Goal: Information Seeking & Learning: Compare options

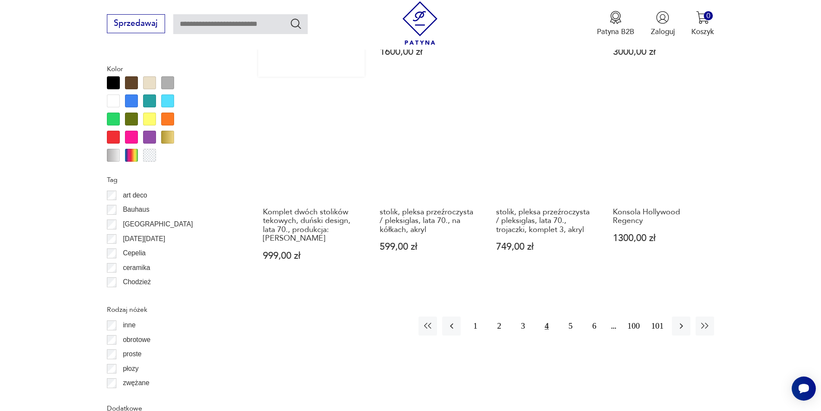
scroll to position [1019, 0]
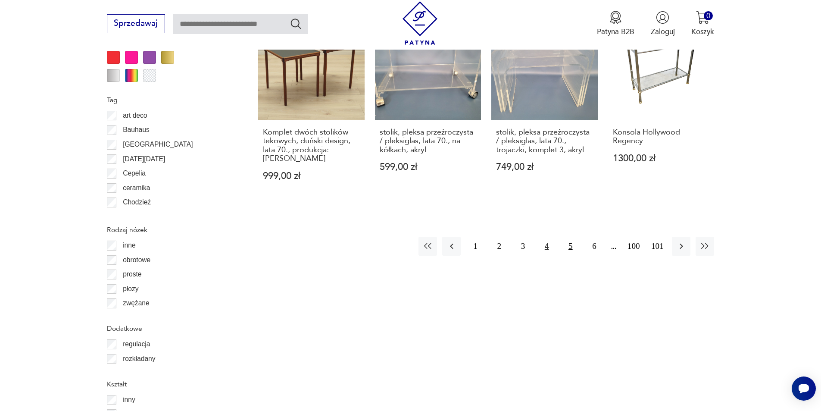
click at [572, 237] on button "5" at bounding box center [570, 246] width 19 height 19
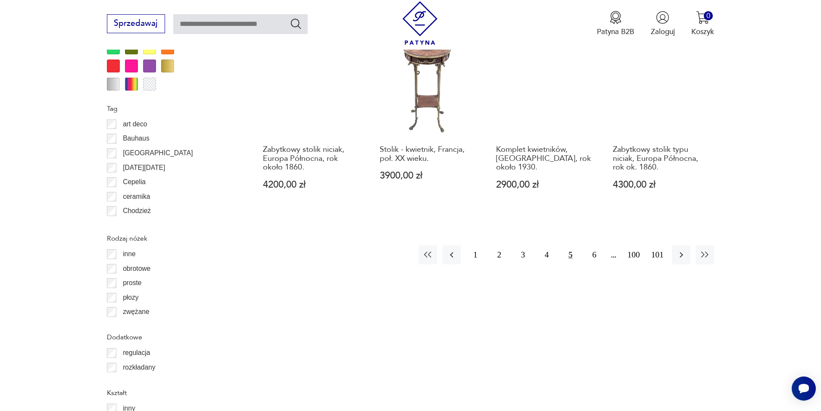
scroll to position [1019, 0]
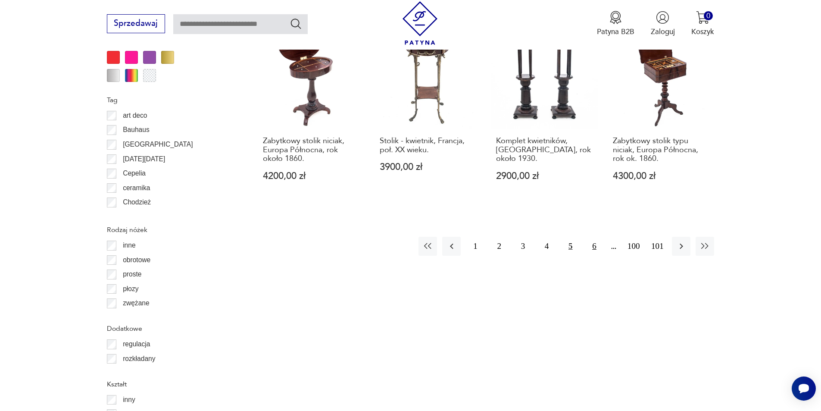
click at [592, 237] on button "6" at bounding box center [594, 246] width 19 height 19
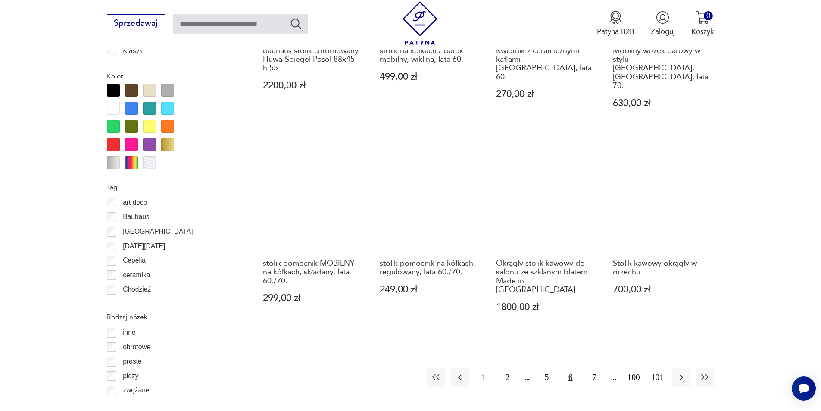
scroll to position [976, 0]
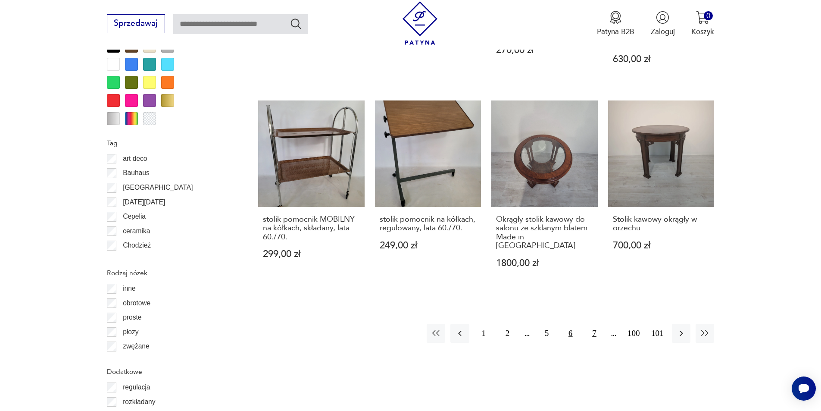
click at [593, 324] on button "7" at bounding box center [594, 333] width 19 height 19
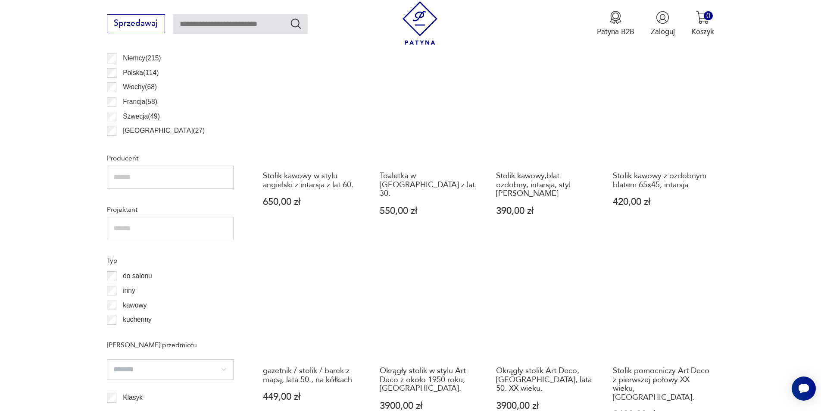
scroll to position [589, 0]
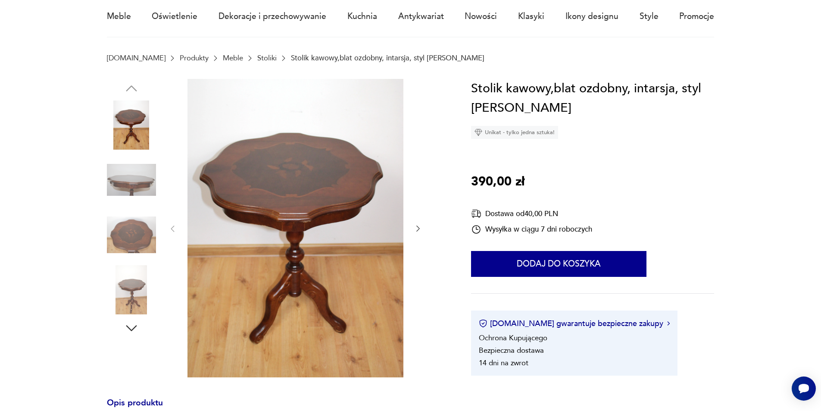
scroll to position [129, 0]
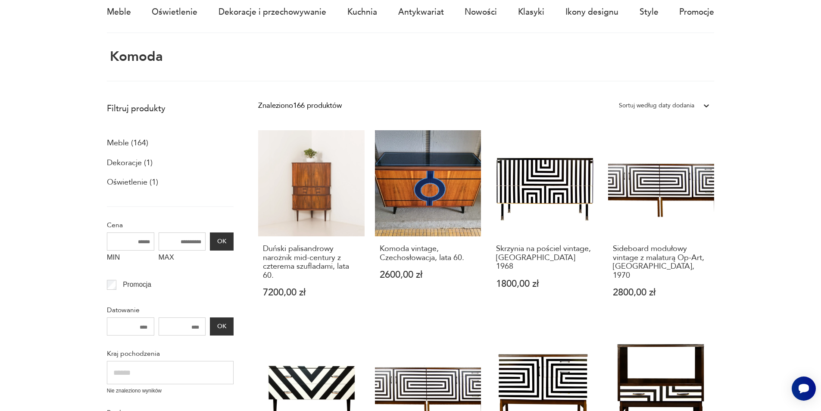
scroll to position [86, 0]
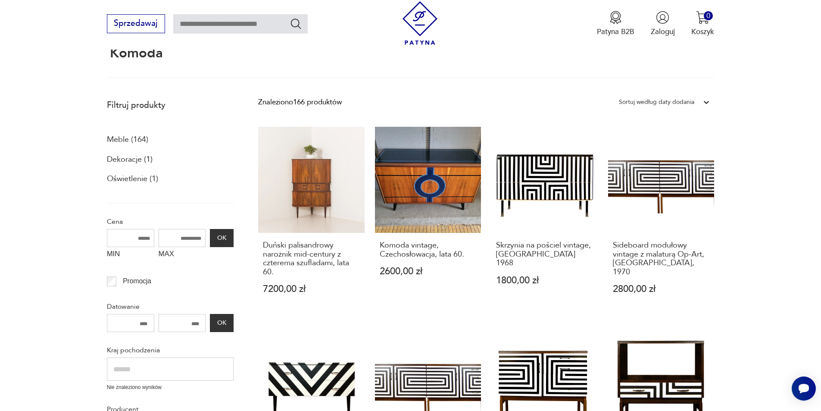
click at [174, 237] on input "MAX" at bounding box center [182, 238] width 47 height 18
type input "*"
click at [215, 242] on button "OK" at bounding box center [221, 238] width 23 height 18
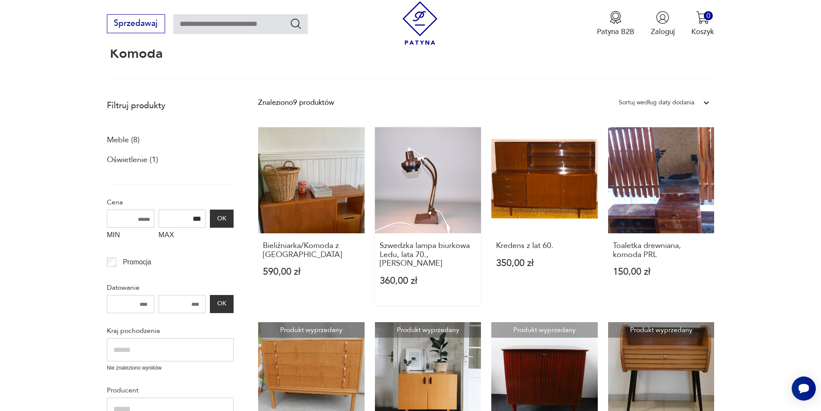
scroll to position [86, 0]
click at [192, 216] on input "***" at bounding box center [182, 218] width 47 height 18
click at [221, 217] on button "OK" at bounding box center [221, 218] width 23 height 18
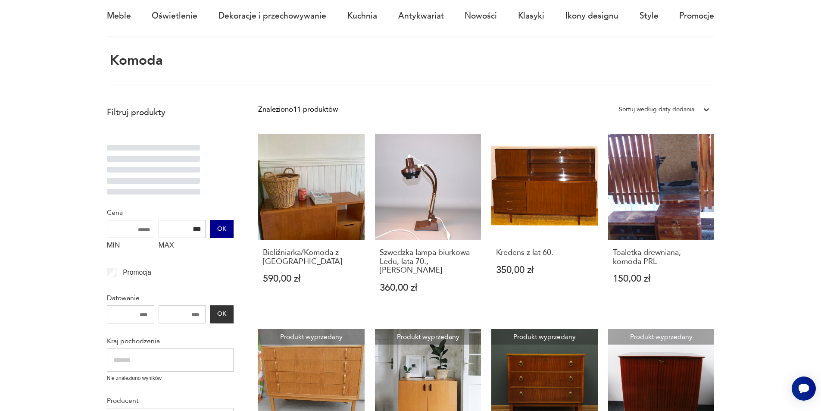
scroll to position [94, 0]
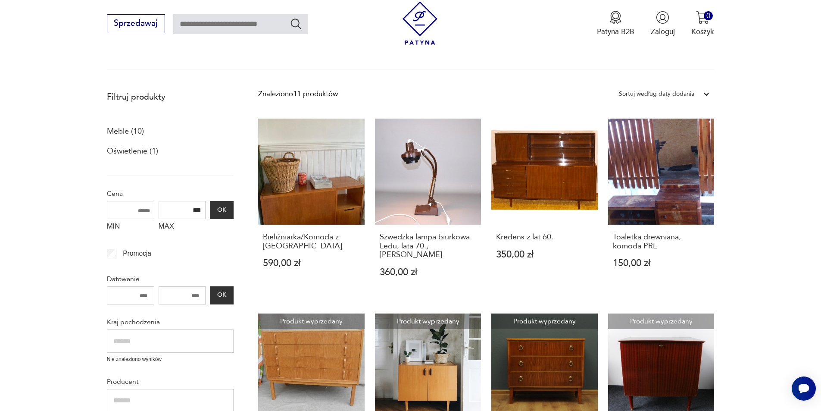
drag, startPoint x: 625, startPoint y: 240, endPoint x: 772, endPoint y: 151, distance: 171.4
click at [774, 152] on section "Filtruj produkty Meble (10) Oświetlenie (1) Cena MIN MAX *** OK Promocja Datowa…" at bounding box center [410, 411] width 821 height 650
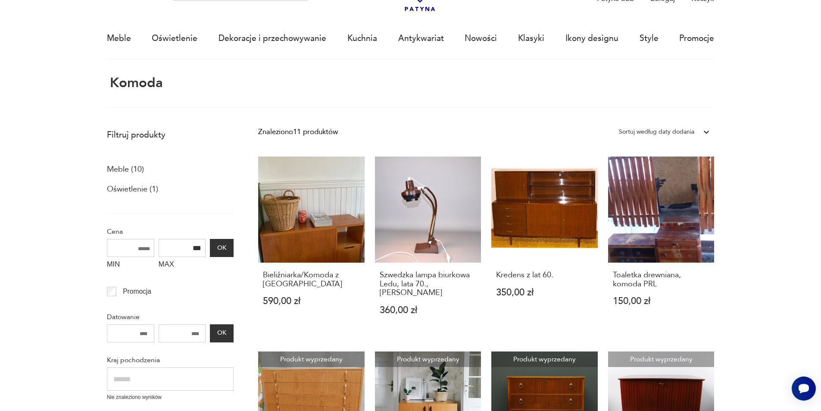
scroll to position [51, 0]
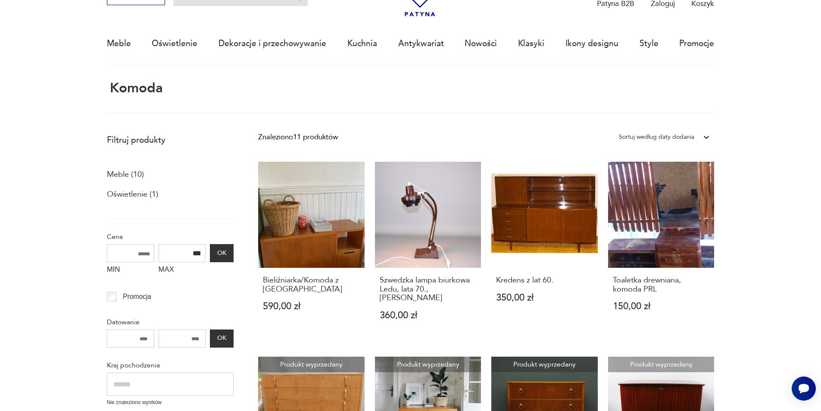
click at [194, 252] on input "***" at bounding box center [182, 253] width 47 height 18
type input "***"
click at [225, 259] on button "OK" at bounding box center [221, 253] width 23 height 18
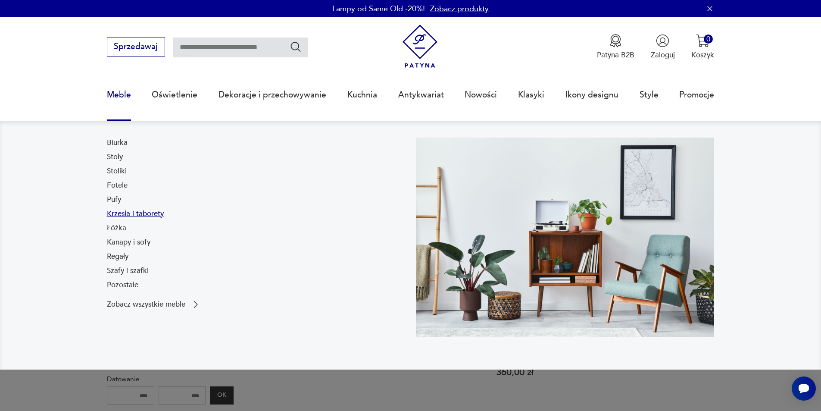
click at [150, 213] on link "Krzesła i taborety" at bounding box center [135, 214] width 57 height 10
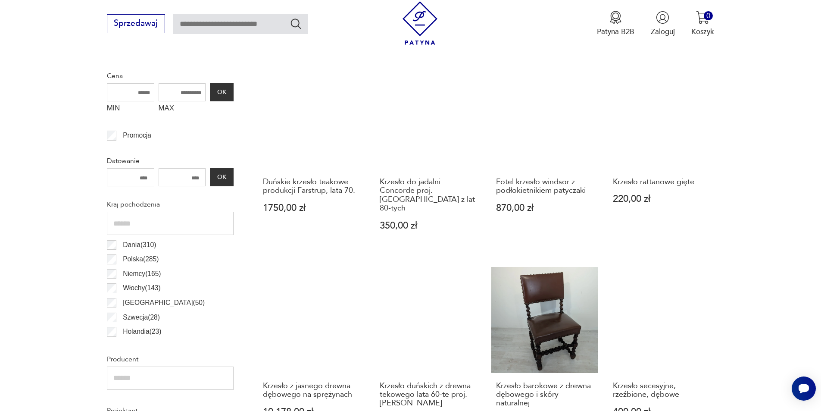
scroll to position [386, 0]
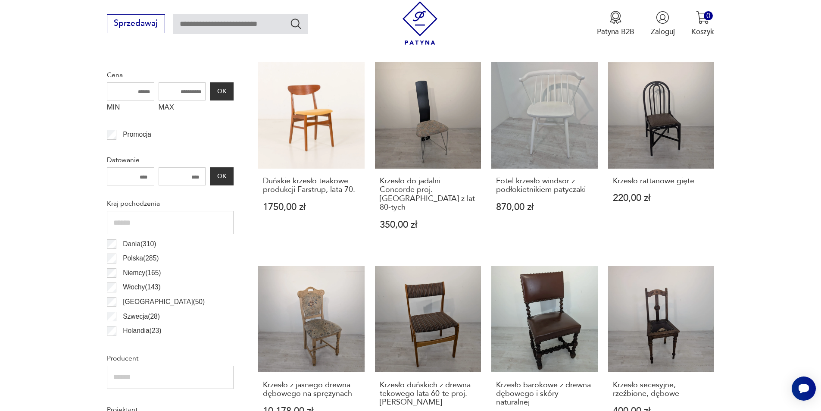
click at [185, 85] on input "MAX" at bounding box center [182, 91] width 47 height 18
click at [222, 89] on button "OK" at bounding box center [221, 91] width 23 height 18
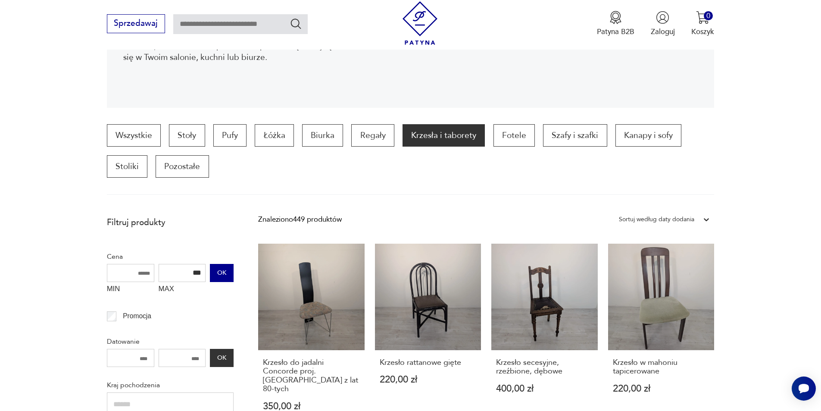
scroll to position [158, 0]
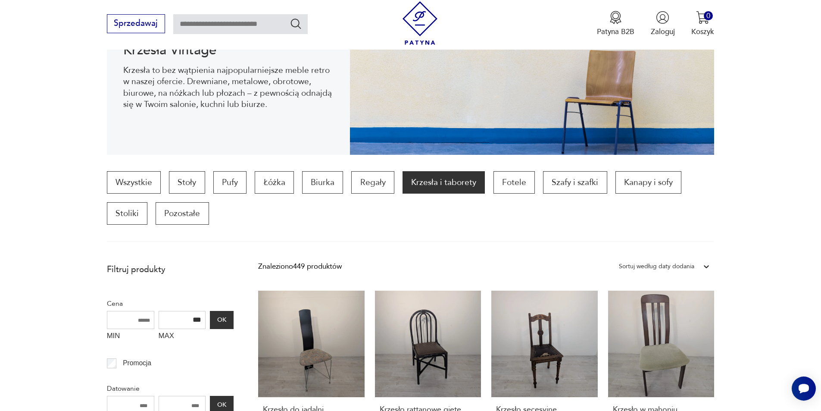
click at [193, 319] on input "***" at bounding box center [182, 320] width 47 height 18
click at [224, 317] on button "OK" at bounding box center [221, 320] width 23 height 18
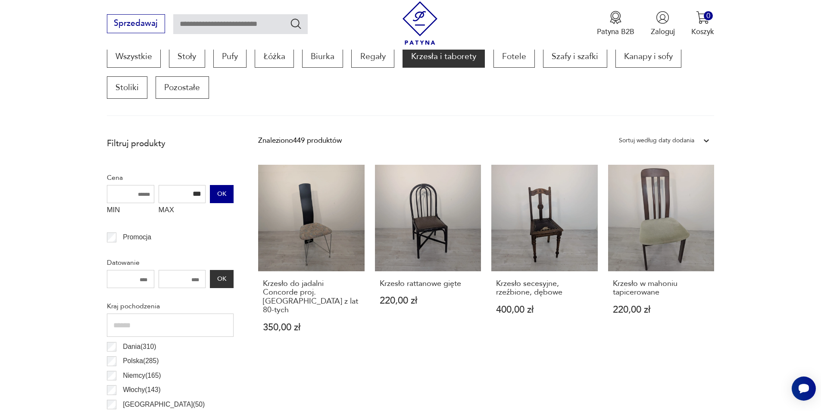
scroll to position [287, 0]
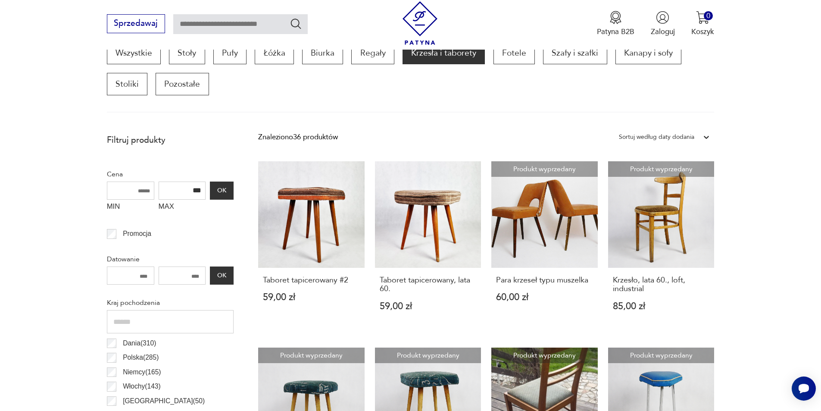
click at [192, 190] on input "***" at bounding box center [182, 190] width 47 height 18
type input "***"
click at [215, 187] on button "OK" at bounding box center [221, 190] width 23 height 18
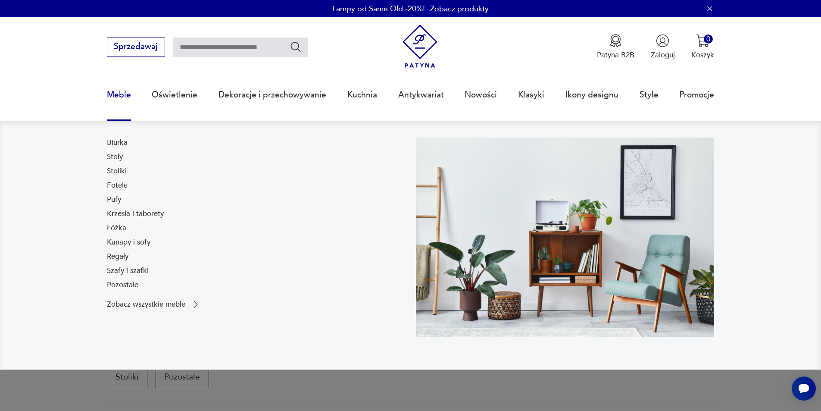
click at [109, 93] on link "Meble" at bounding box center [119, 95] width 24 height 40
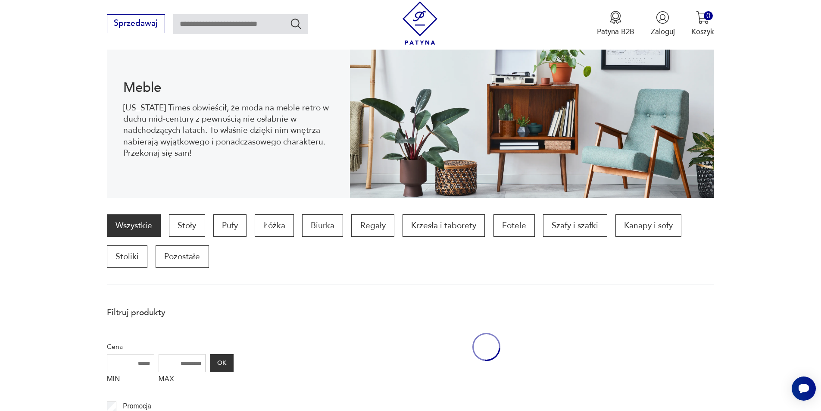
click at [118, 94] on div "Meble New York Times obwieścił, że moda na meble retro w duchu mid-century z pe…" at bounding box center [228, 120] width 243 height 155
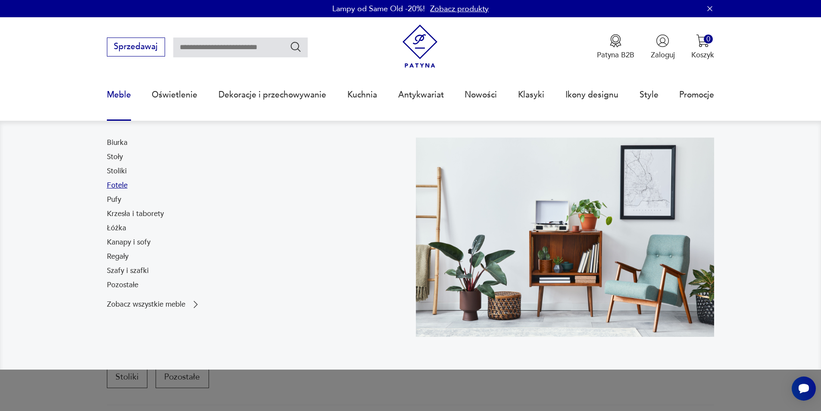
click at [121, 190] on link "Fotele" at bounding box center [117, 185] width 21 height 10
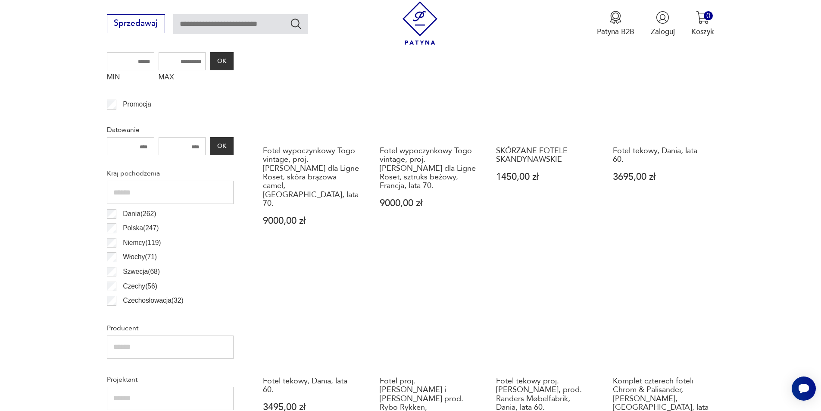
scroll to position [287, 0]
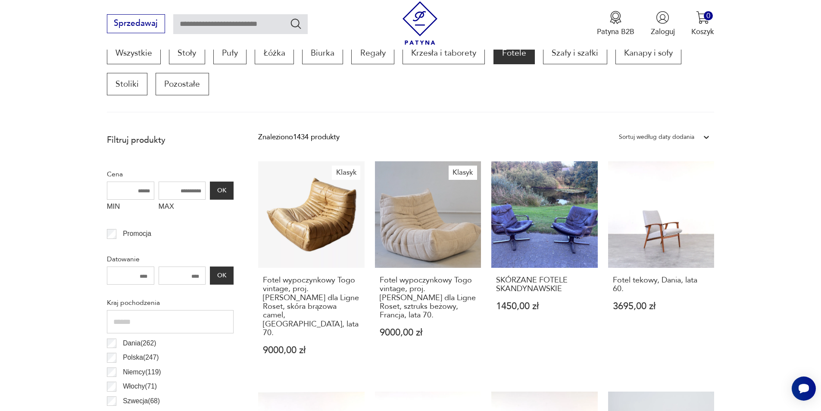
click at [179, 190] on input "MAX" at bounding box center [182, 190] width 47 height 18
click at [192, 192] on input "***" at bounding box center [182, 190] width 47 height 18
click at [224, 194] on button "OK" at bounding box center [221, 190] width 23 height 18
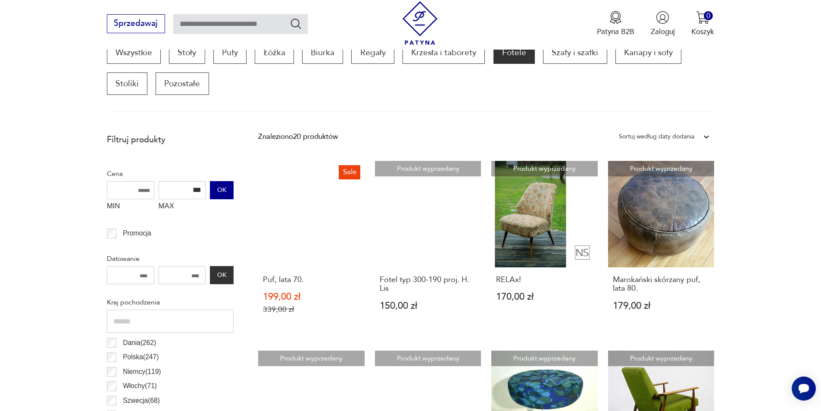
scroll to position [201, 0]
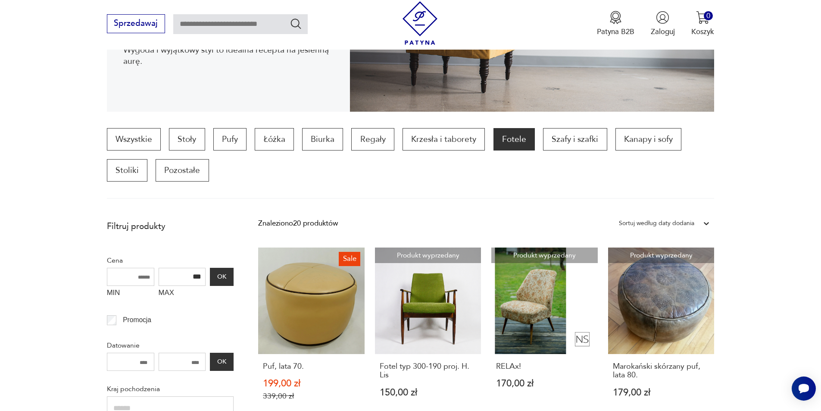
click at [193, 276] on input "***" at bounding box center [182, 277] width 47 height 18
type input "***"
click at [217, 277] on button "OK" at bounding box center [221, 277] width 23 height 18
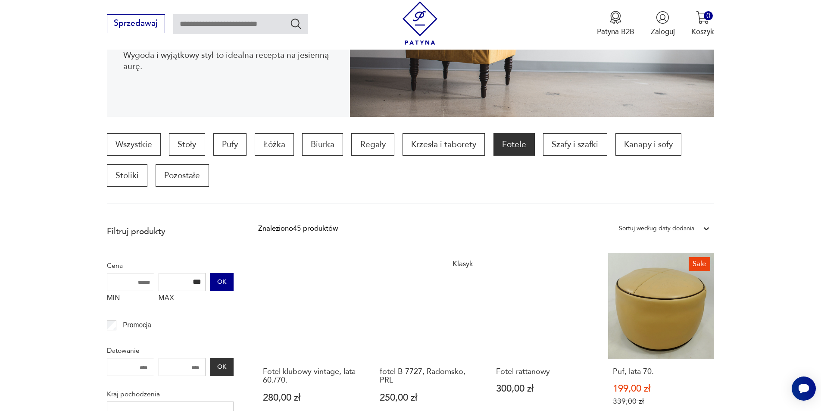
scroll to position [72, 0]
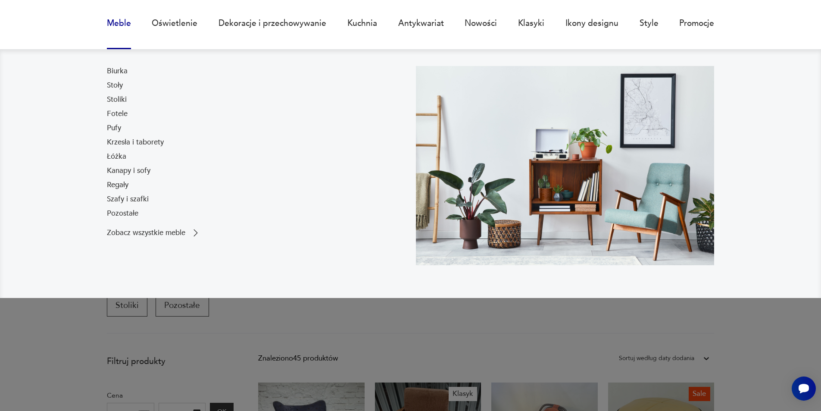
click at [129, 22] on link "Meble" at bounding box center [119, 23] width 24 height 40
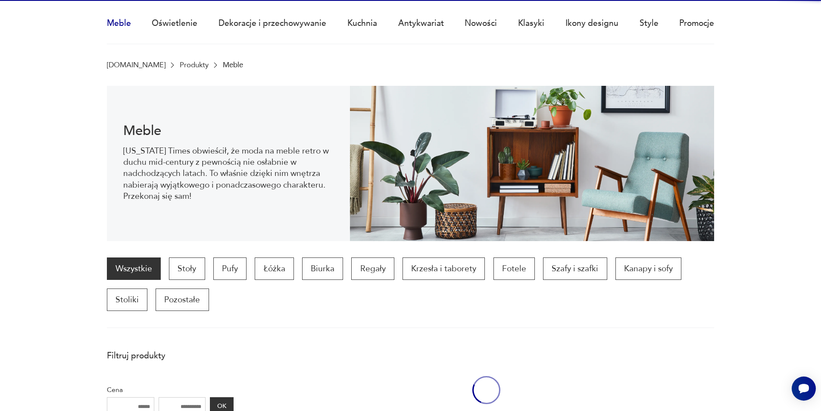
click at [121, 24] on link "Meble" at bounding box center [119, 23] width 24 height 40
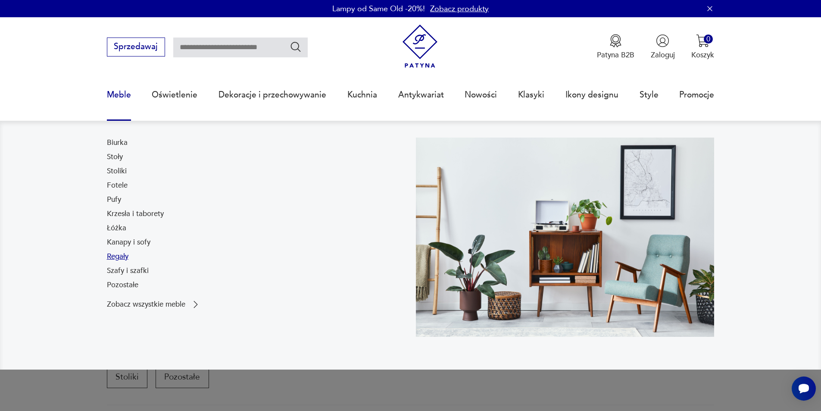
click at [118, 259] on link "Regały" at bounding box center [118, 256] width 22 height 10
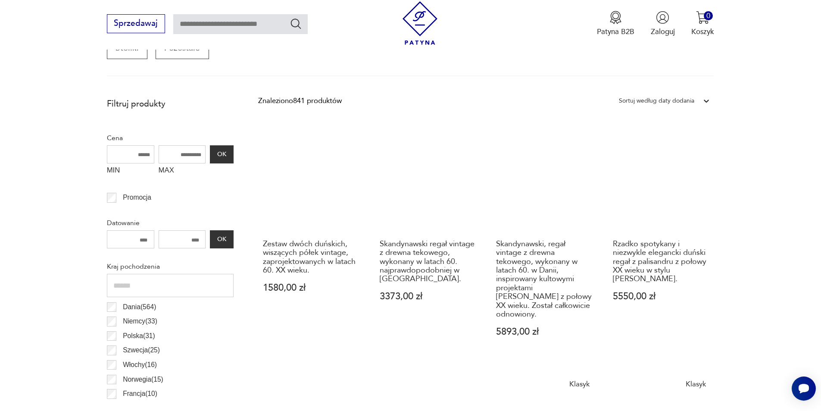
scroll to position [373, 0]
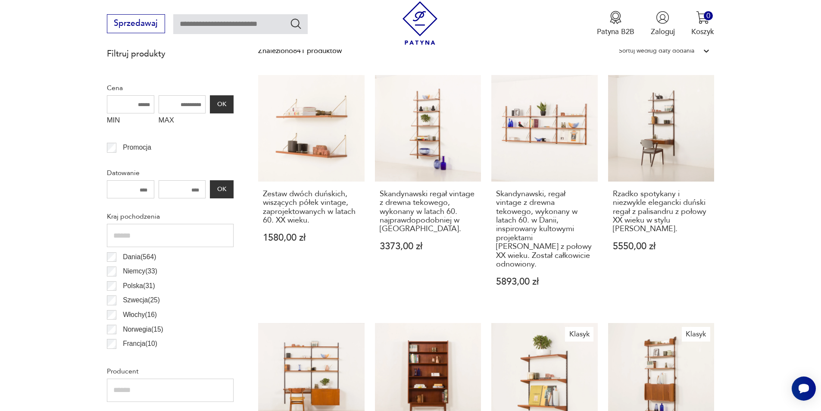
click at [178, 105] on input "MAX" at bounding box center [182, 104] width 47 height 18
click at [228, 101] on button "OK" at bounding box center [221, 104] width 23 height 18
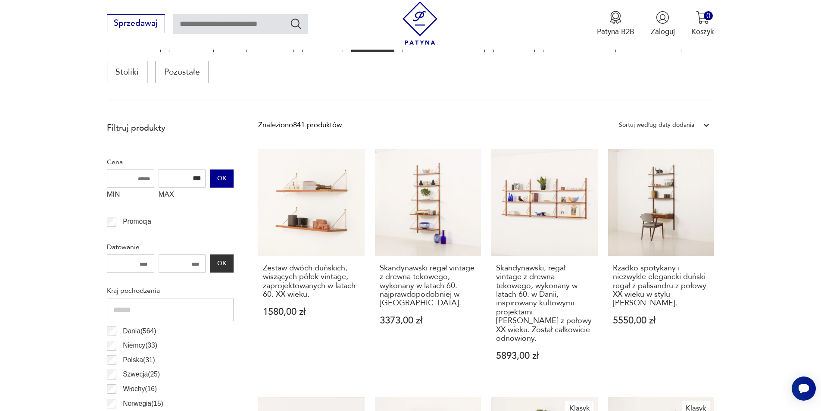
scroll to position [287, 0]
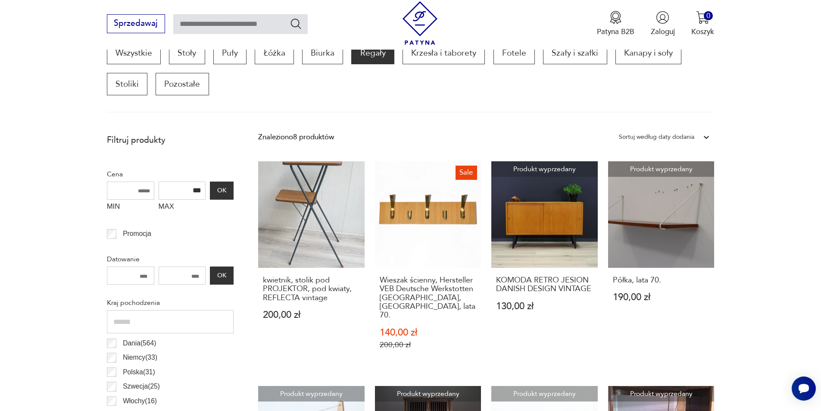
click at [195, 190] on input "***" at bounding box center [182, 190] width 47 height 18
type input "***"
click at [231, 187] on button "OK" at bounding box center [221, 190] width 23 height 18
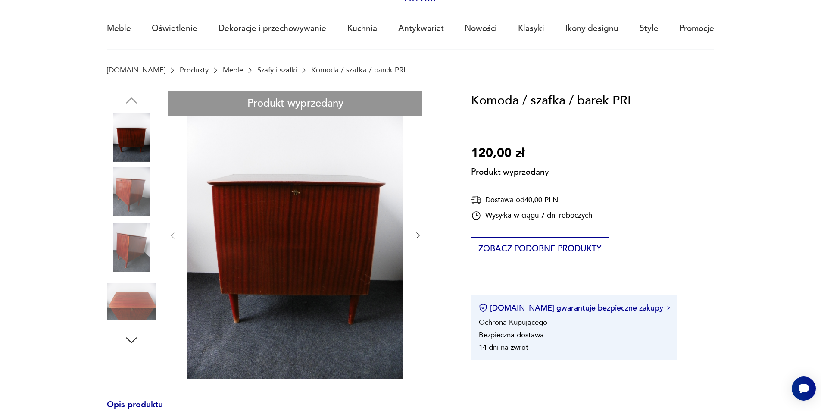
scroll to position [86, 0]
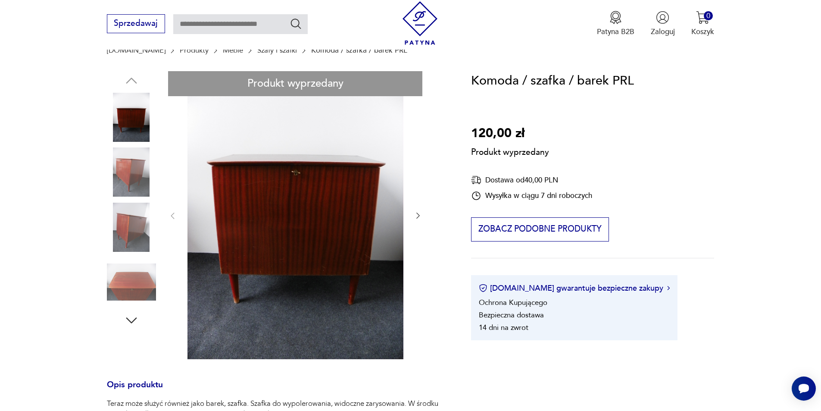
click at [135, 175] on div "Produkt wyprzedany Opis produktu Teraz może służyć również jako barek, szafka. …" at bounding box center [277, 329] width 340 height 516
click at [418, 212] on div "Produkt wyprzedany Opis produktu Teraz może służyć również jako barek, szafka. …" at bounding box center [277, 329] width 340 height 516
click at [419, 216] on div "Produkt wyprzedany Opis produktu Teraz może służyć również jako barek, szafka. …" at bounding box center [277, 329] width 340 height 516
click at [120, 181] on div "Produkt wyprzedany Opis produktu Teraz może służyć również jako barek, szafka. …" at bounding box center [277, 329] width 340 height 516
click at [129, 236] on div "Produkt wyprzedany Opis produktu Teraz może służyć również jako barek, szafka. …" at bounding box center [277, 329] width 340 height 516
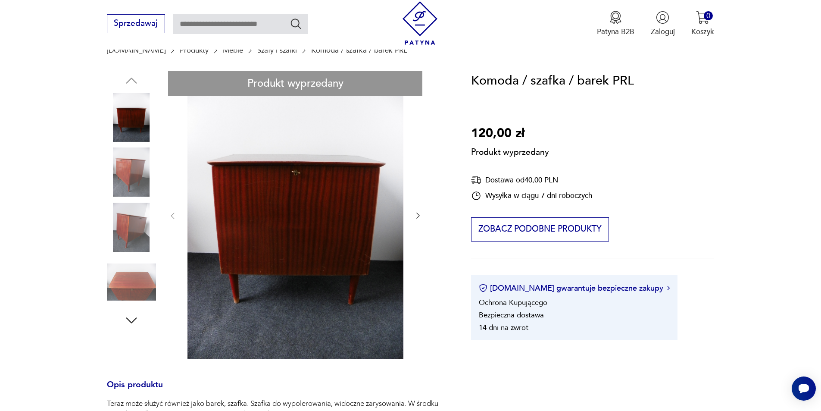
click at [130, 284] on div "Produkt wyprzedany Opis produktu Teraz może służyć również jako barek, szafka. …" at bounding box center [277, 329] width 340 height 516
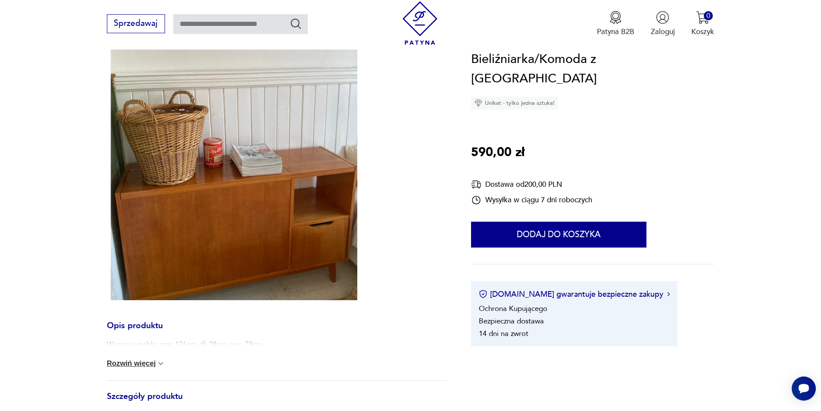
scroll to position [129, 0]
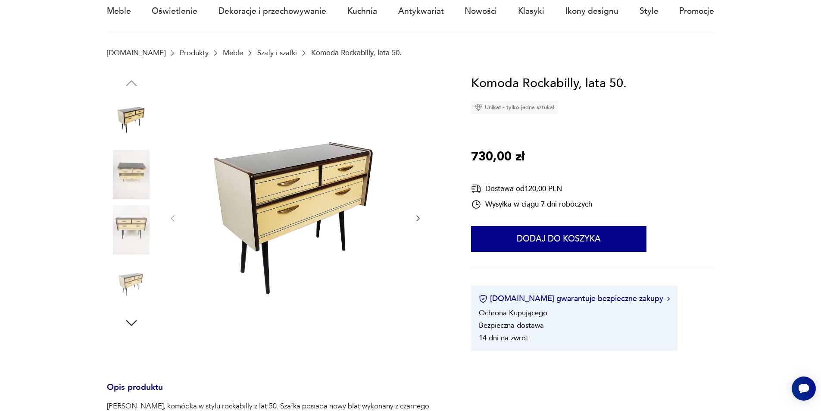
scroll to position [86, 0]
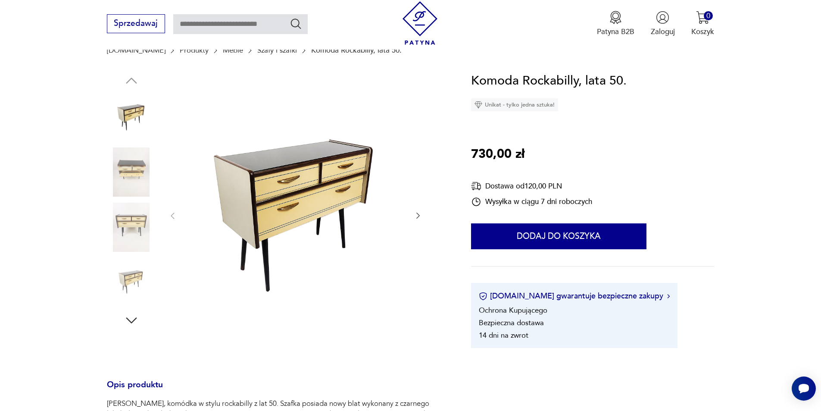
click at [124, 172] on img at bounding box center [131, 171] width 49 height 49
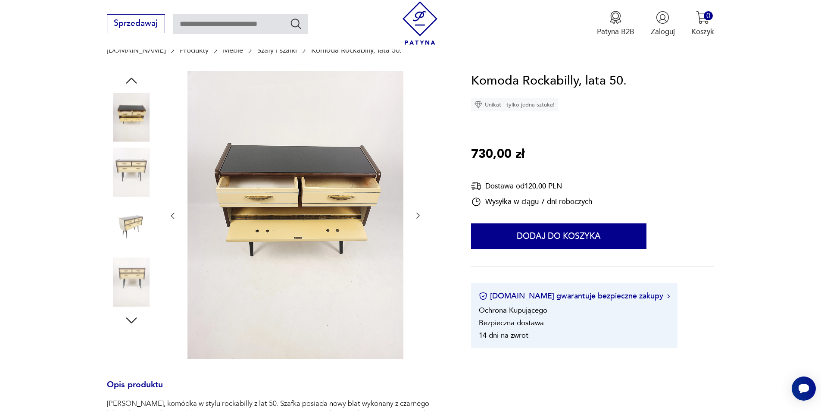
click at [130, 220] on img at bounding box center [131, 226] width 49 height 49
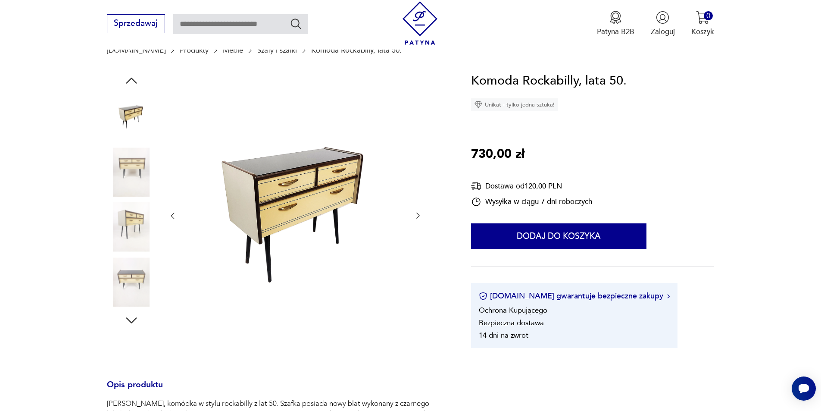
click at [131, 234] on img at bounding box center [131, 226] width 49 height 49
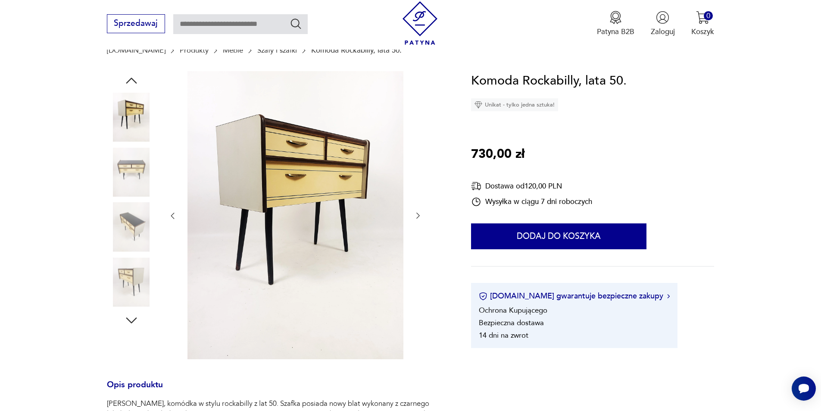
click at [131, 163] on img at bounding box center [131, 171] width 49 height 49
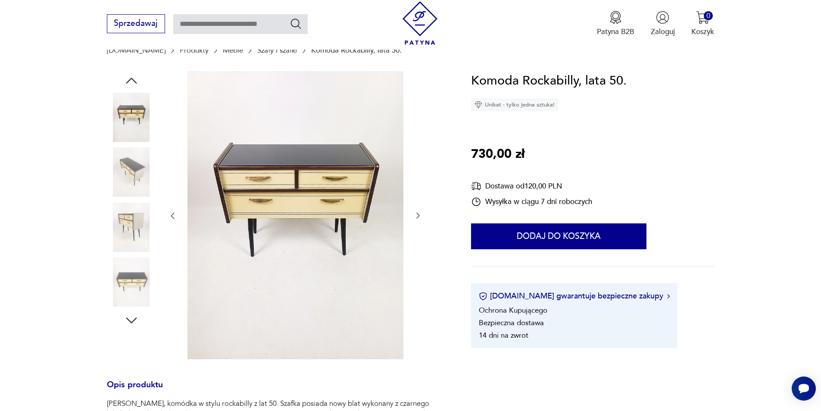
click at [126, 188] on img at bounding box center [131, 171] width 49 height 49
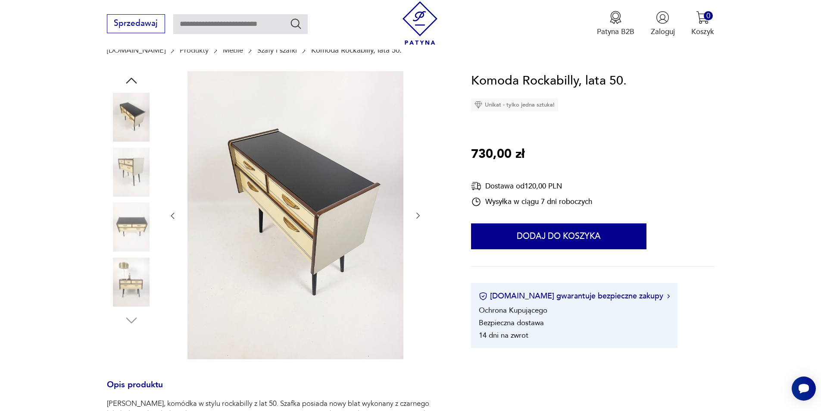
click at [122, 216] on img at bounding box center [131, 226] width 49 height 49
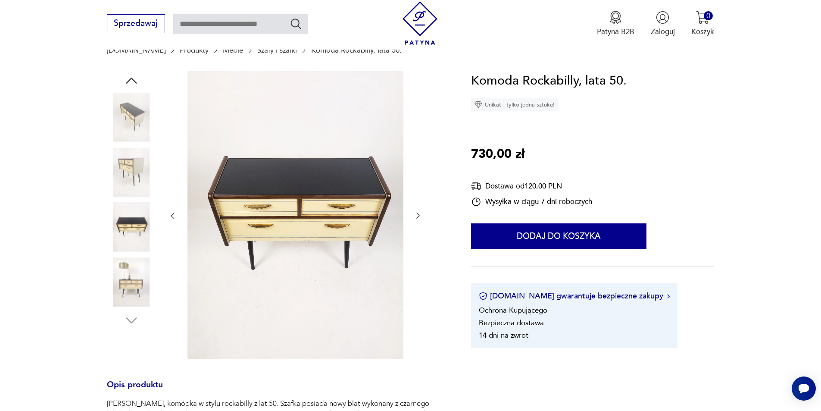
click at [121, 251] on img at bounding box center [131, 226] width 49 height 49
click at [121, 279] on img at bounding box center [131, 281] width 49 height 49
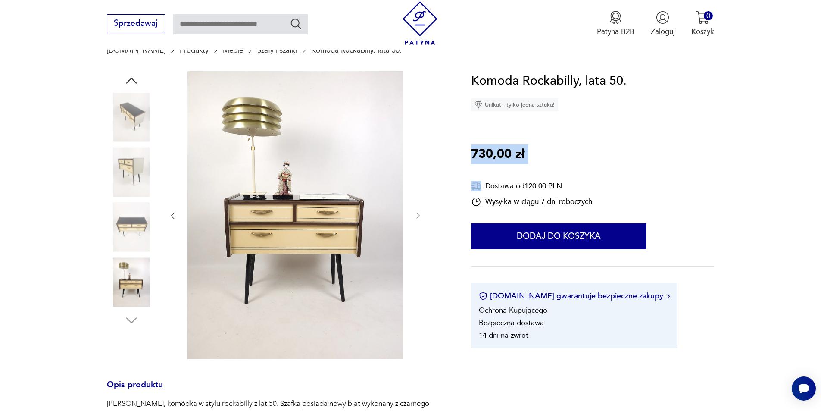
drag, startPoint x: 470, startPoint y: 155, endPoint x: 583, endPoint y: 155, distance: 112.9
click at [583, 155] on section "Opis produktu Szafka, komódka w stylu rockabilly z lat 50. Szafka posiada nowy …" at bounding box center [410, 402] width 821 height 662
click at [565, 154] on div "Komoda Rockabilly, lata 50. Unikat - tylko jedna sztuka! 730,00 zł Dostawa od 1…" at bounding box center [592, 209] width 243 height 277
click at [286, 218] on img at bounding box center [295, 215] width 216 height 288
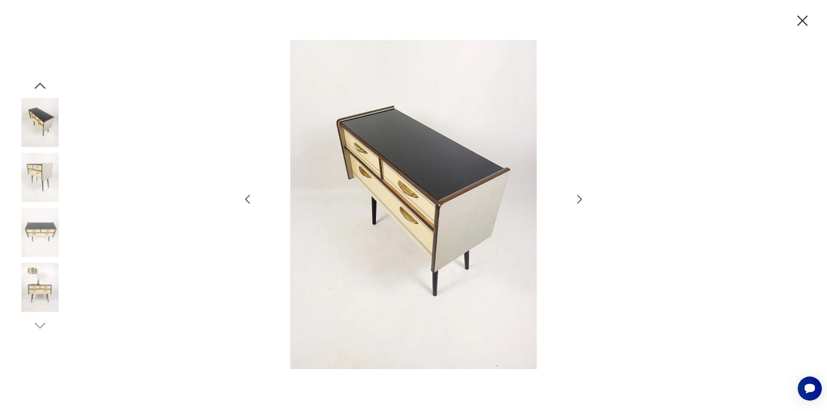
click at [796, 16] on icon "button" at bounding box center [803, 21] width 18 height 18
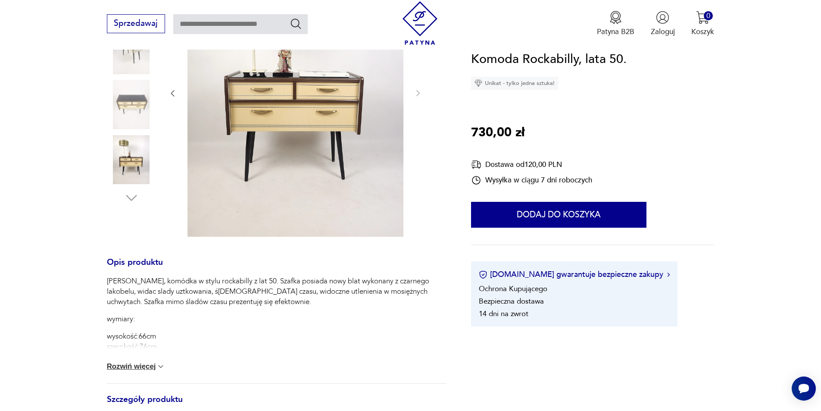
scroll to position [215, 0]
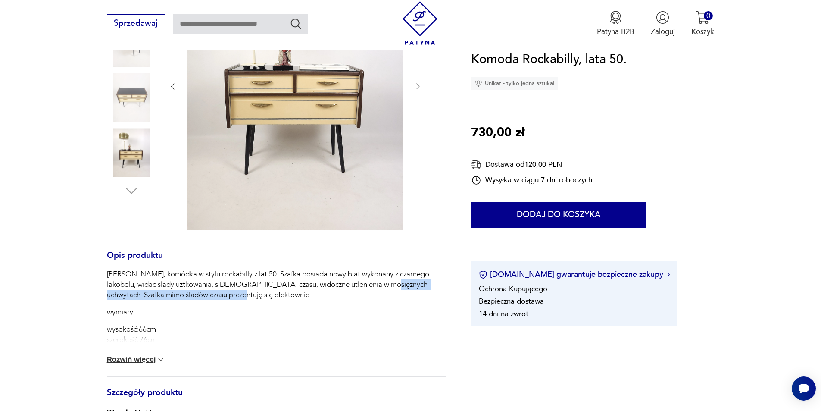
drag, startPoint x: 356, startPoint y: 282, endPoint x: 305, endPoint y: 296, distance: 52.3
click at [305, 296] on p "Szafka, komódka w stylu rockabilly z lat 50. Szafka posiada nowy blat wykonany …" at bounding box center [277, 284] width 340 height 31
click at [220, 296] on p "Szafka, komódka w stylu rockabilly z lat 50. Szafka posiada nowy blat wykonany …" at bounding box center [277, 284] width 340 height 31
click at [152, 354] on div "Szafka, komódka w stylu rockabilly z lat 50. Szafka posiada nowy blat wykonany …" at bounding box center [277, 322] width 340 height 107
click at [151, 362] on button "Rozwiń więcej" at bounding box center [136, 359] width 59 height 9
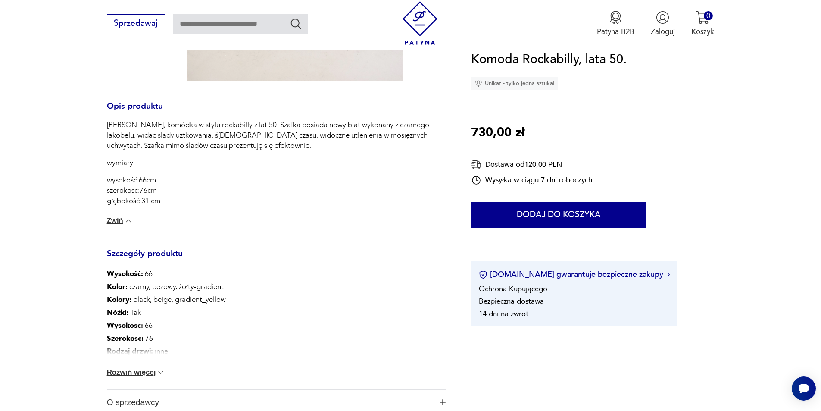
scroll to position [388, 0]
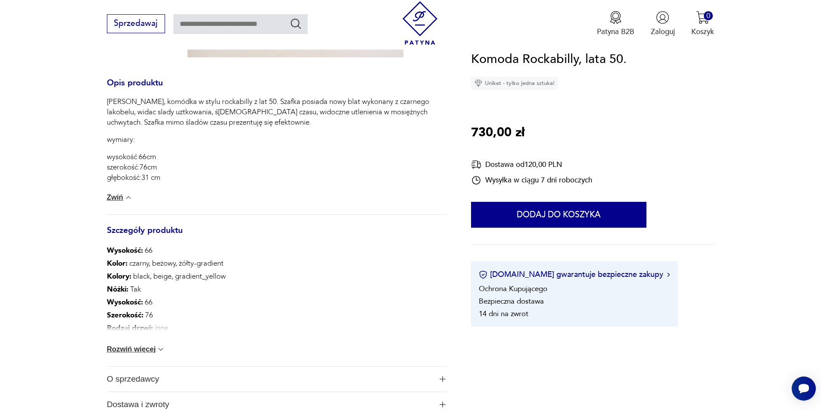
click at [124, 343] on div "Wysokość : 66 Kolor: czarny, beżowy, żółty-gradient Kolory : black, beige, grad…" at bounding box center [277, 305] width 340 height 122
click at [124, 345] on button "Rozwiń więcej" at bounding box center [136, 349] width 59 height 9
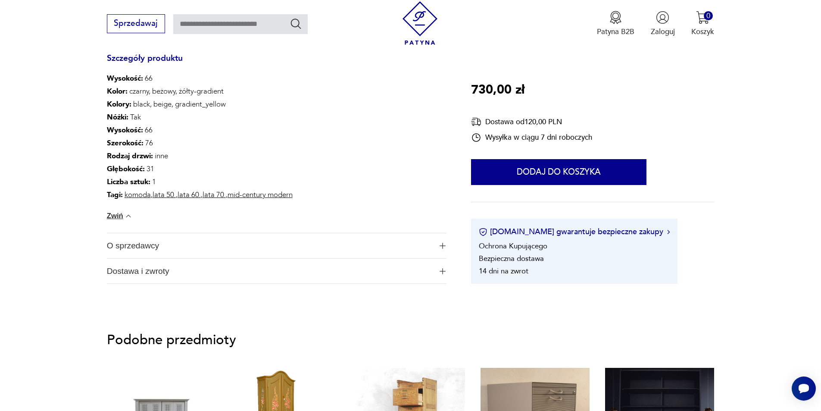
scroll to position [560, 0]
click at [445, 242] on img "button" at bounding box center [442, 245] width 6 height 6
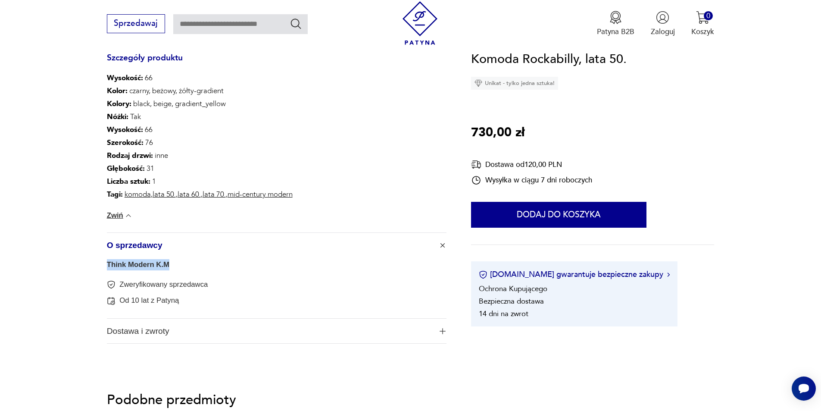
drag, startPoint x: 139, startPoint y: 260, endPoint x: 97, endPoint y: 259, distance: 41.8
copy link "Think Modern K.M"
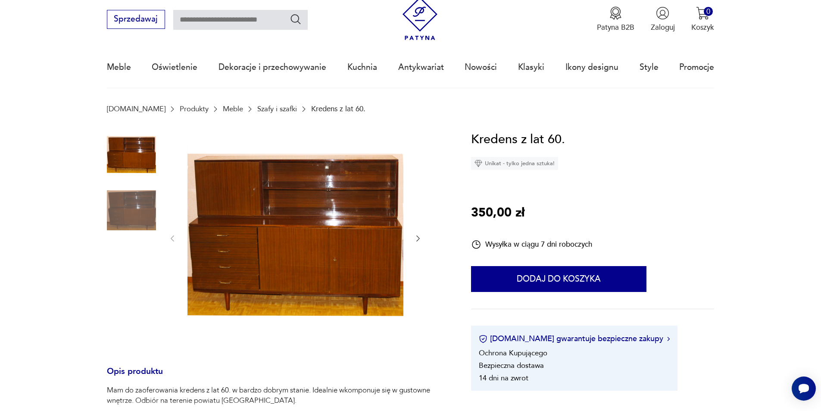
scroll to position [43, 0]
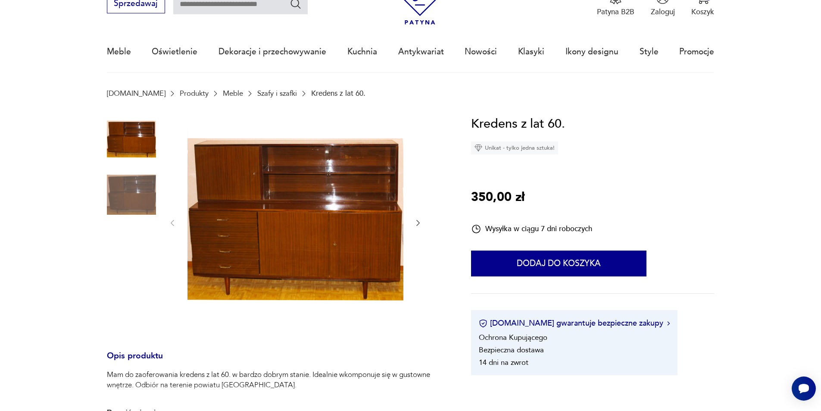
click at [143, 194] on img at bounding box center [131, 194] width 49 height 49
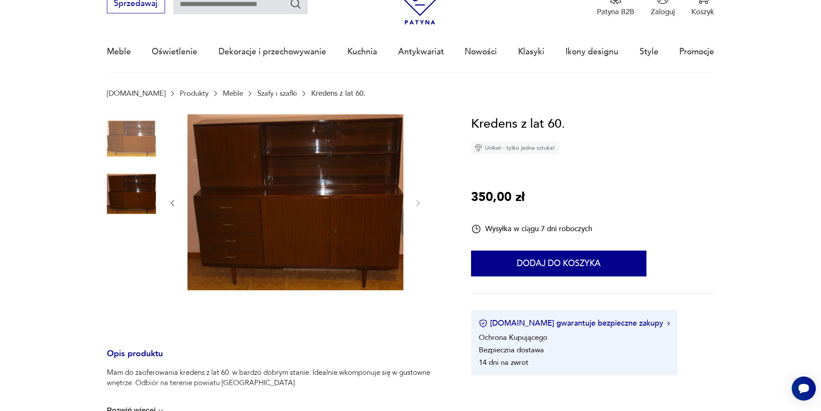
click at [119, 148] on img at bounding box center [131, 138] width 49 height 49
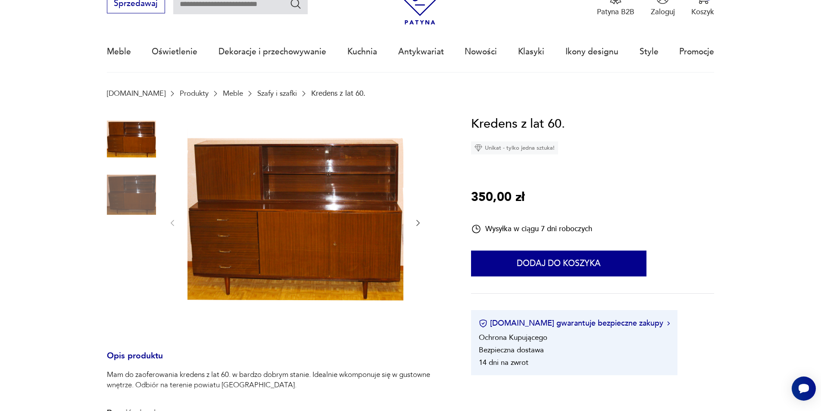
click at [420, 222] on icon "button" at bounding box center [418, 222] width 9 height 9
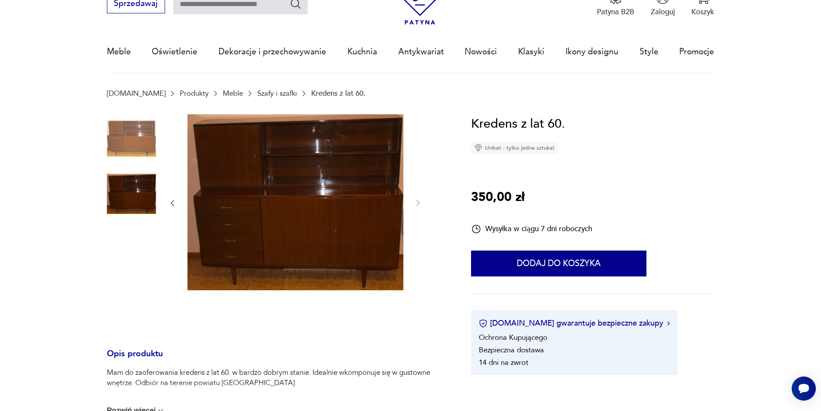
click at [420, 222] on div at bounding box center [295, 203] width 254 height 178
click at [171, 200] on icon "button" at bounding box center [172, 203] width 9 height 9
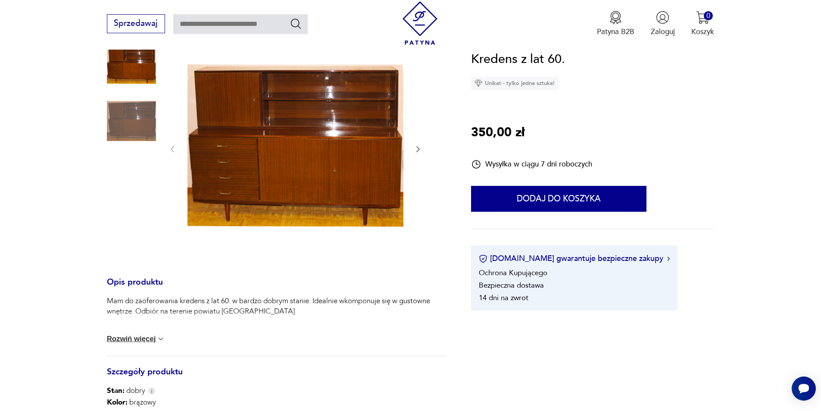
scroll to position [129, 0]
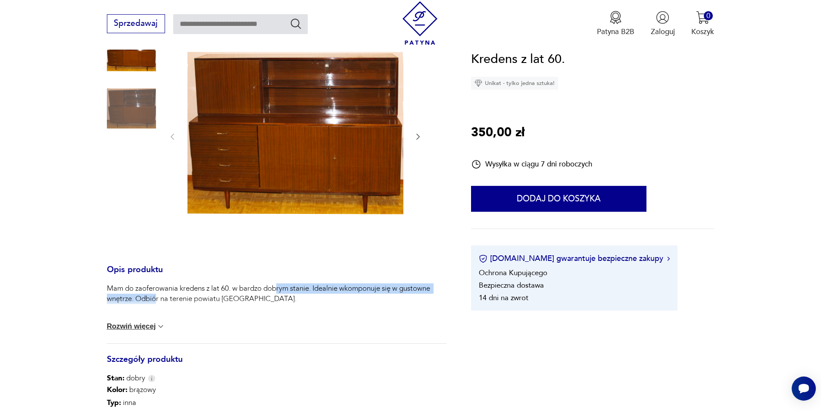
drag, startPoint x: 179, startPoint y: 301, endPoint x: 276, endPoint y: 288, distance: 97.9
click at [276, 288] on p "Mam do zaoferowania kredens z lat 60. w bardzo dobrym stanie. Idealnie wkomponu…" at bounding box center [277, 293] width 340 height 21
click at [253, 288] on p "Mam do zaoferowania kredens z lat 60. w bardzo dobrym stanie. Idealnie wkomponu…" at bounding box center [277, 293] width 340 height 21
click at [140, 325] on button "Rozwiń więcej" at bounding box center [136, 326] width 59 height 9
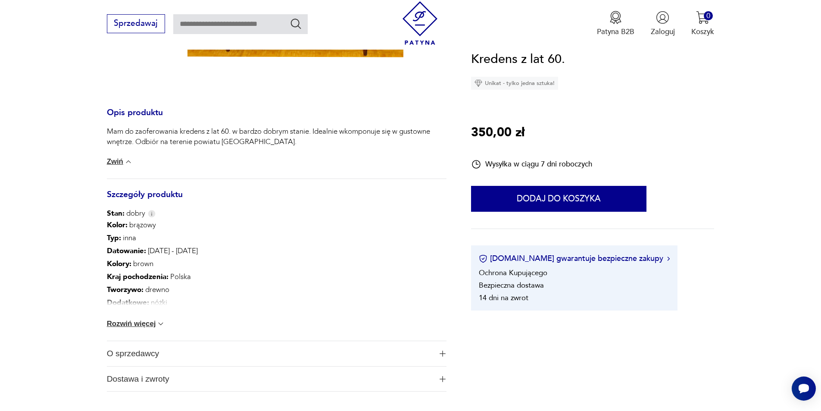
scroll to position [302, 0]
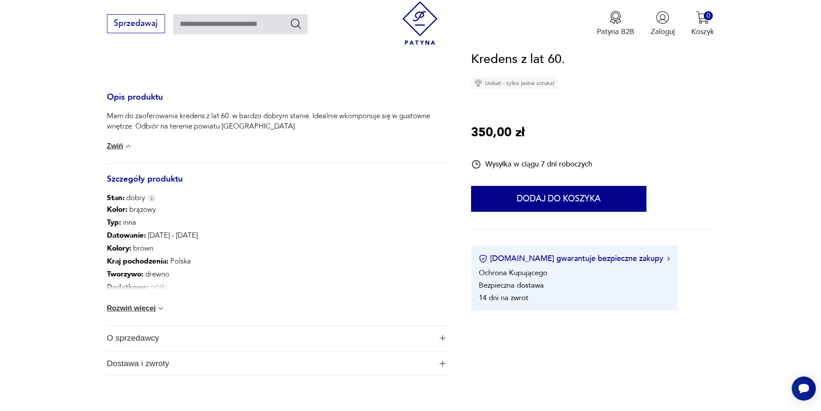
click at [137, 309] on button "Rozwiń więcej" at bounding box center [136, 308] width 59 height 9
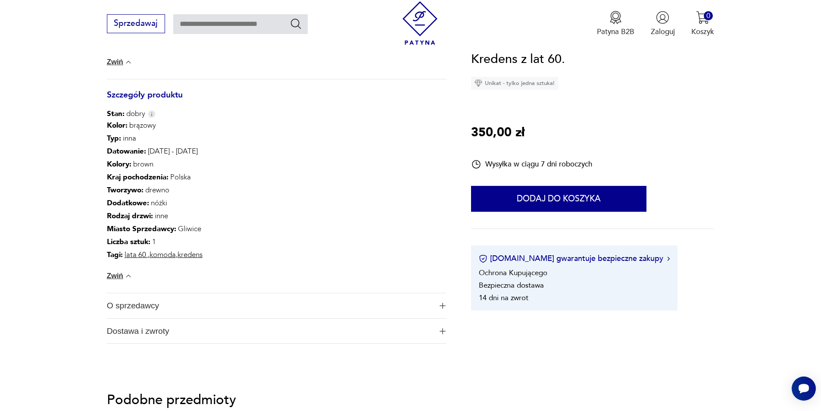
scroll to position [388, 0]
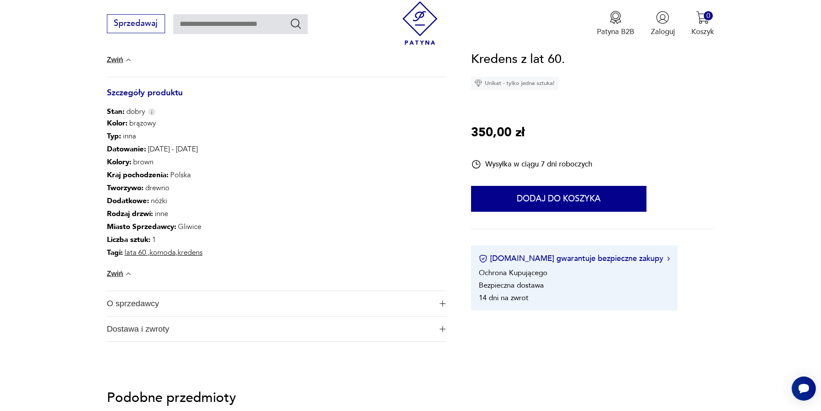
click at [442, 298] on button "O sprzedawcy" at bounding box center [277, 303] width 340 height 25
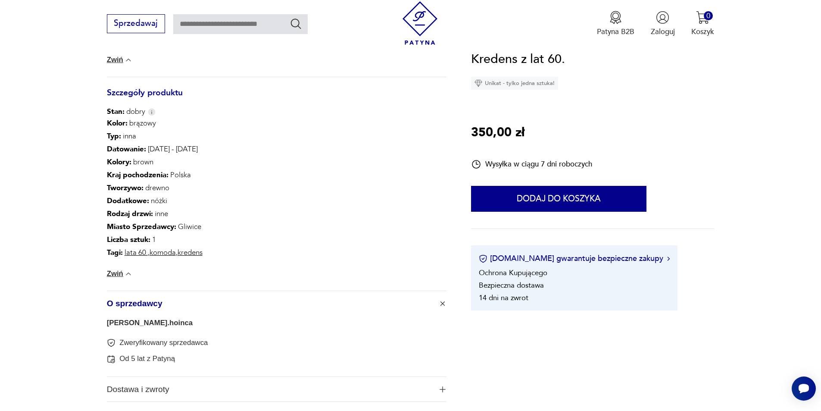
click at [442, 298] on button "O sprzedawcy" at bounding box center [277, 303] width 340 height 25
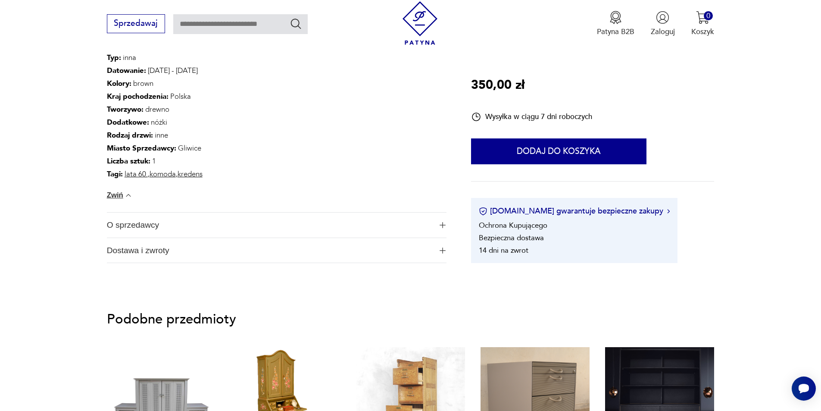
scroll to position [474, 0]
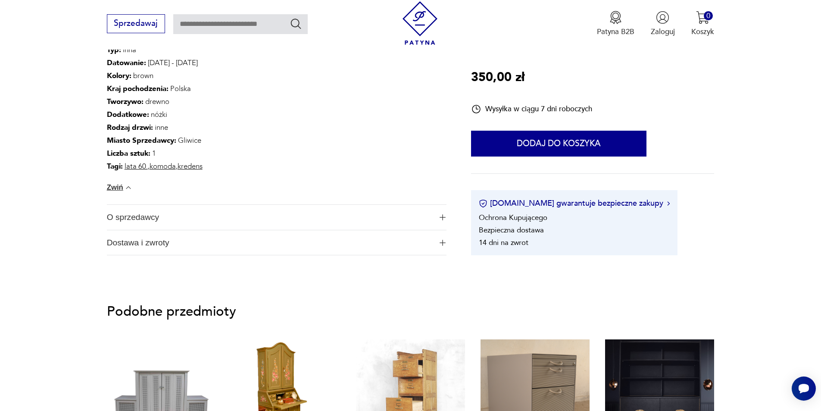
click at [439, 240] on img "button" at bounding box center [442, 243] width 6 height 6
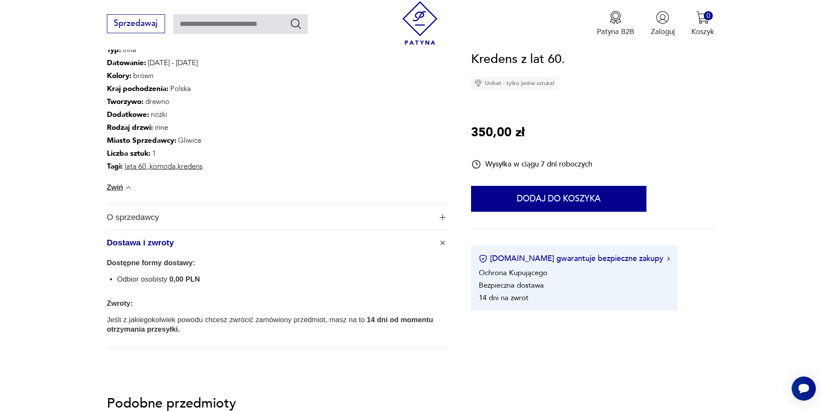
click at [439, 240] on span "button" at bounding box center [443, 242] width 10 height 10
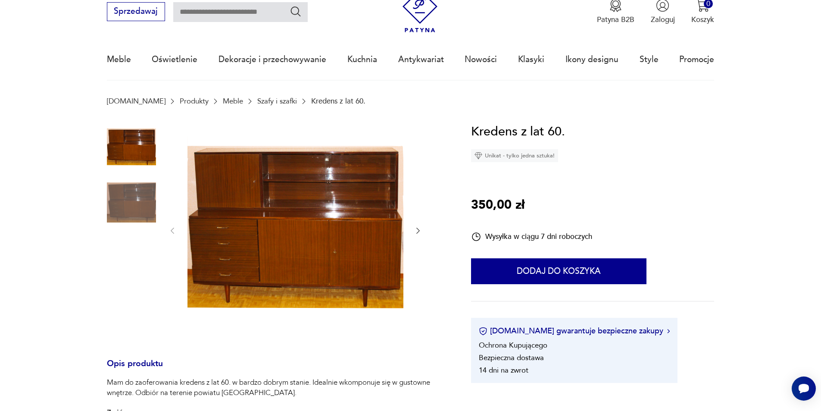
scroll to position [0, 0]
